Goal: Obtain resource: Download file/media

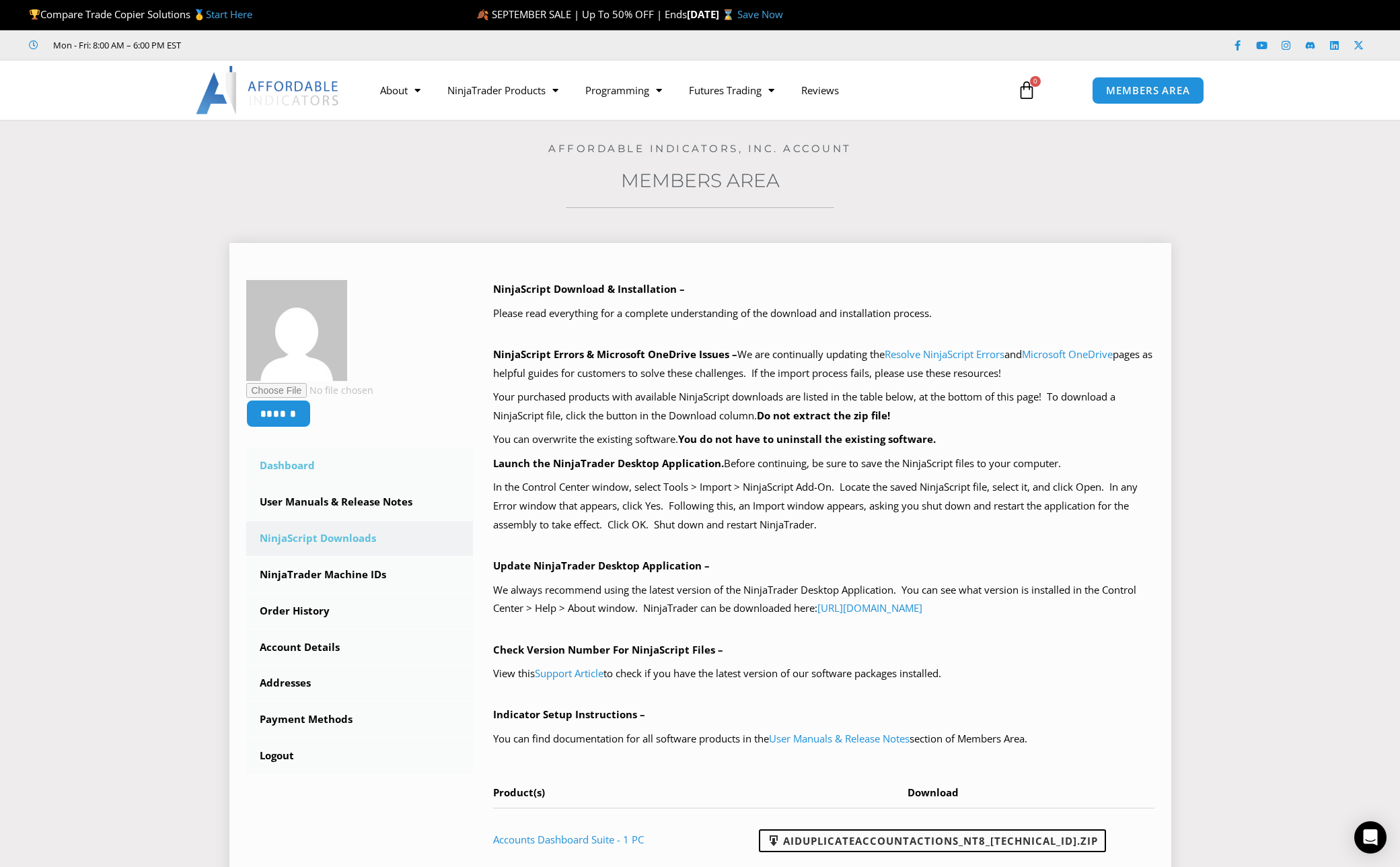
click at [288, 465] on link "Dashboard" at bounding box center [360, 465] width 228 height 35
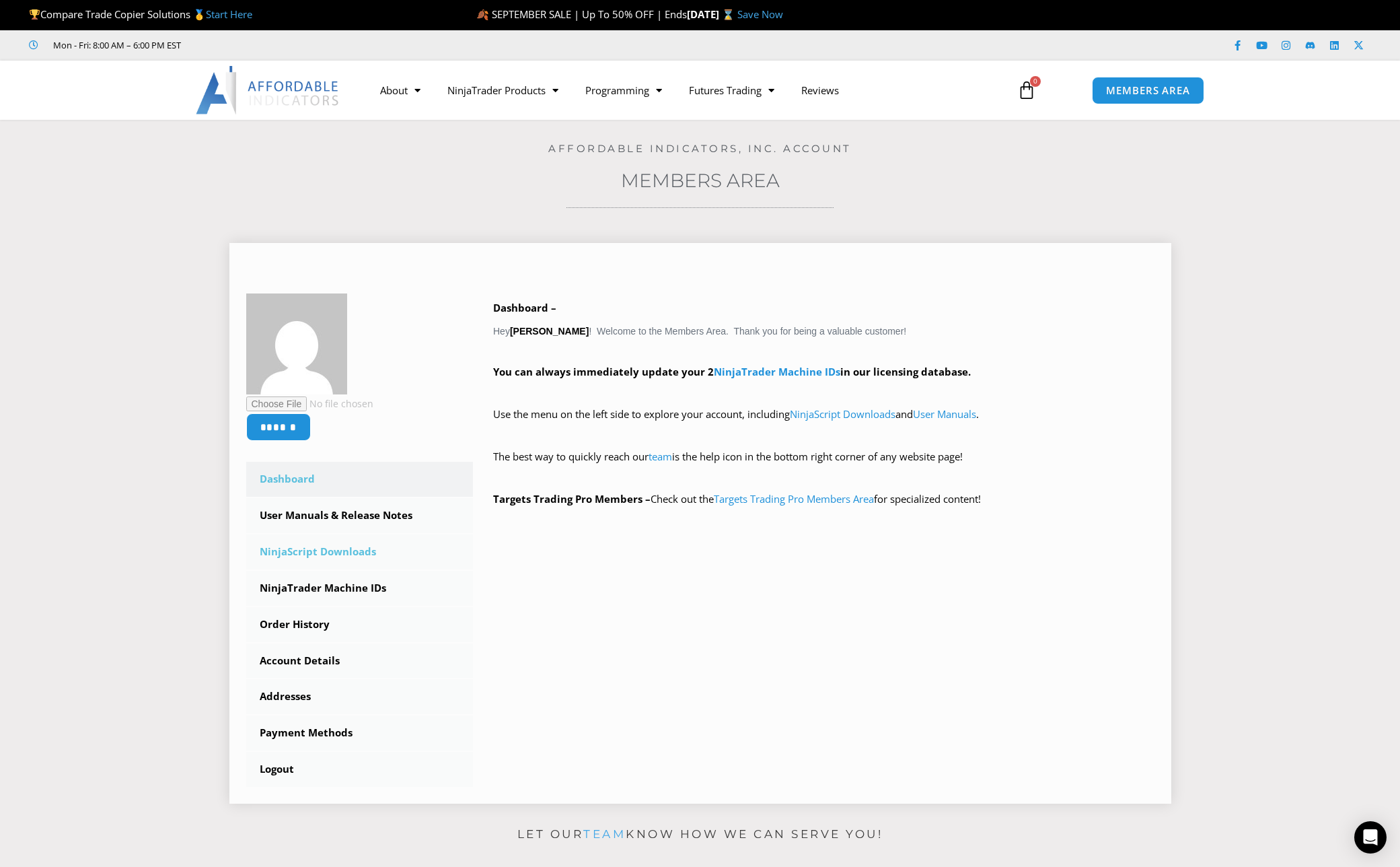
click at [332, 554] on link "NinjaScript Downloads" at bounding box center [360, 551] width 228 height 35
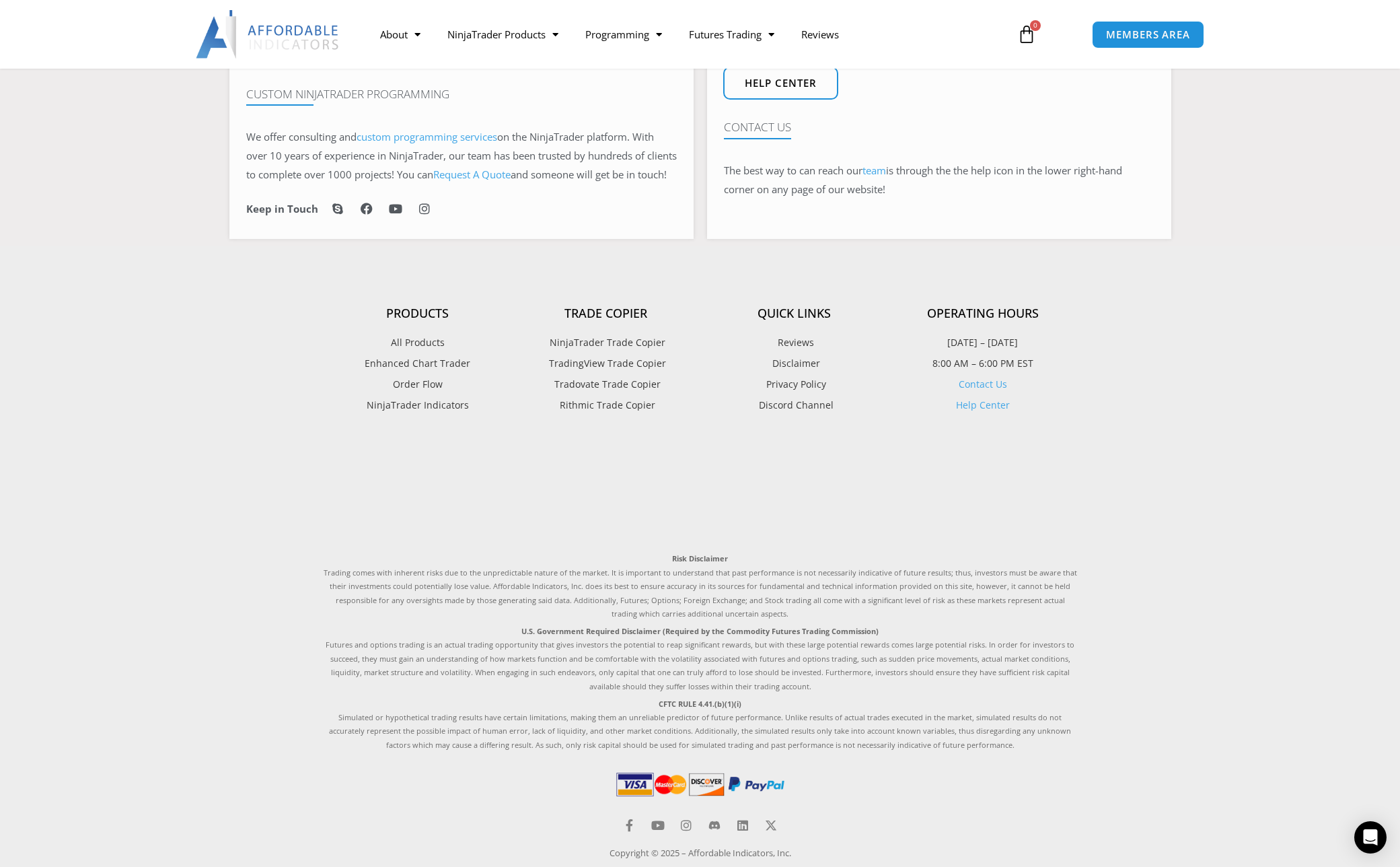
scroll to position [1204, 0]
